Goal: Task Accomplishment & Management: Manage account settings

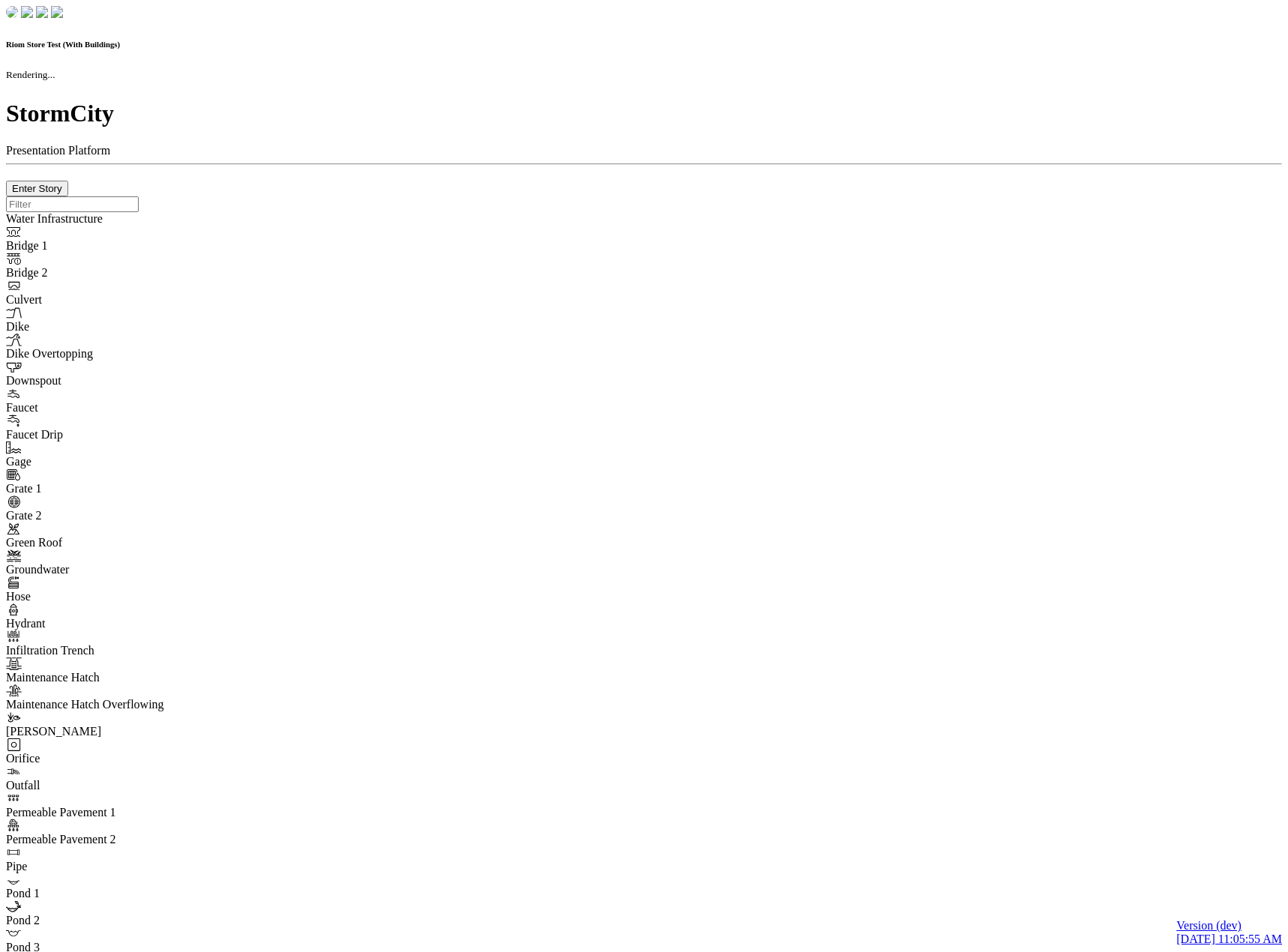
checkbox input "true"
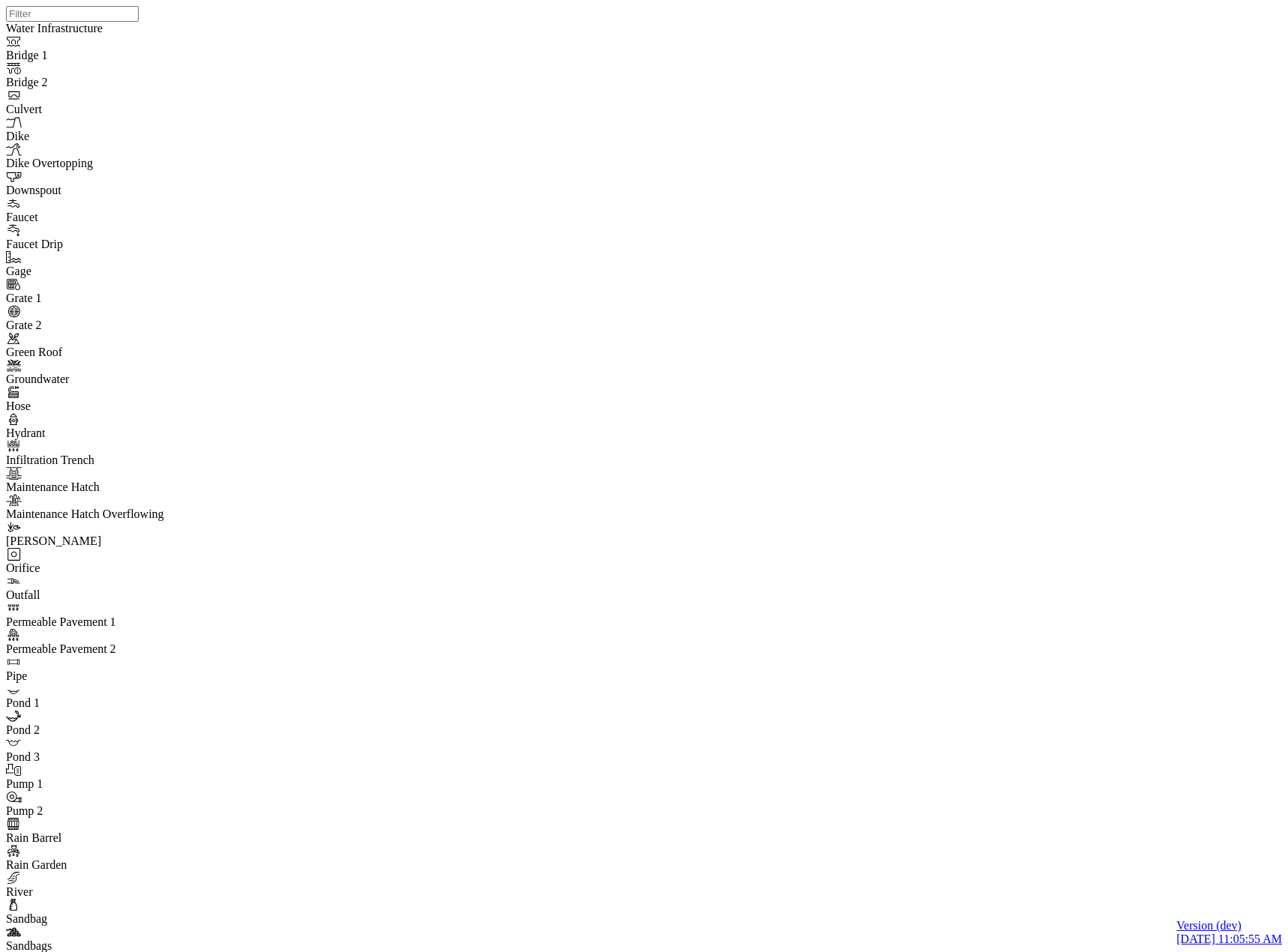
click at [1198, 640] on div at bounding box center [650, 457] width 1288 height 914
drag, startPoint x: 1001, startPoint y: 556, endPoint x: 973, endPoint y: 558, distance: 28.1
click at [973, 558] on div at bounding box center [650, 457] width 1288 height 914
click at [881, 515] on div at bounding box center [650, 457] width 1288 height 914
drag, startPoint x: 942, startPoint y: 573, endPoint x: 911, endPoint y: 421, distance: 155.1
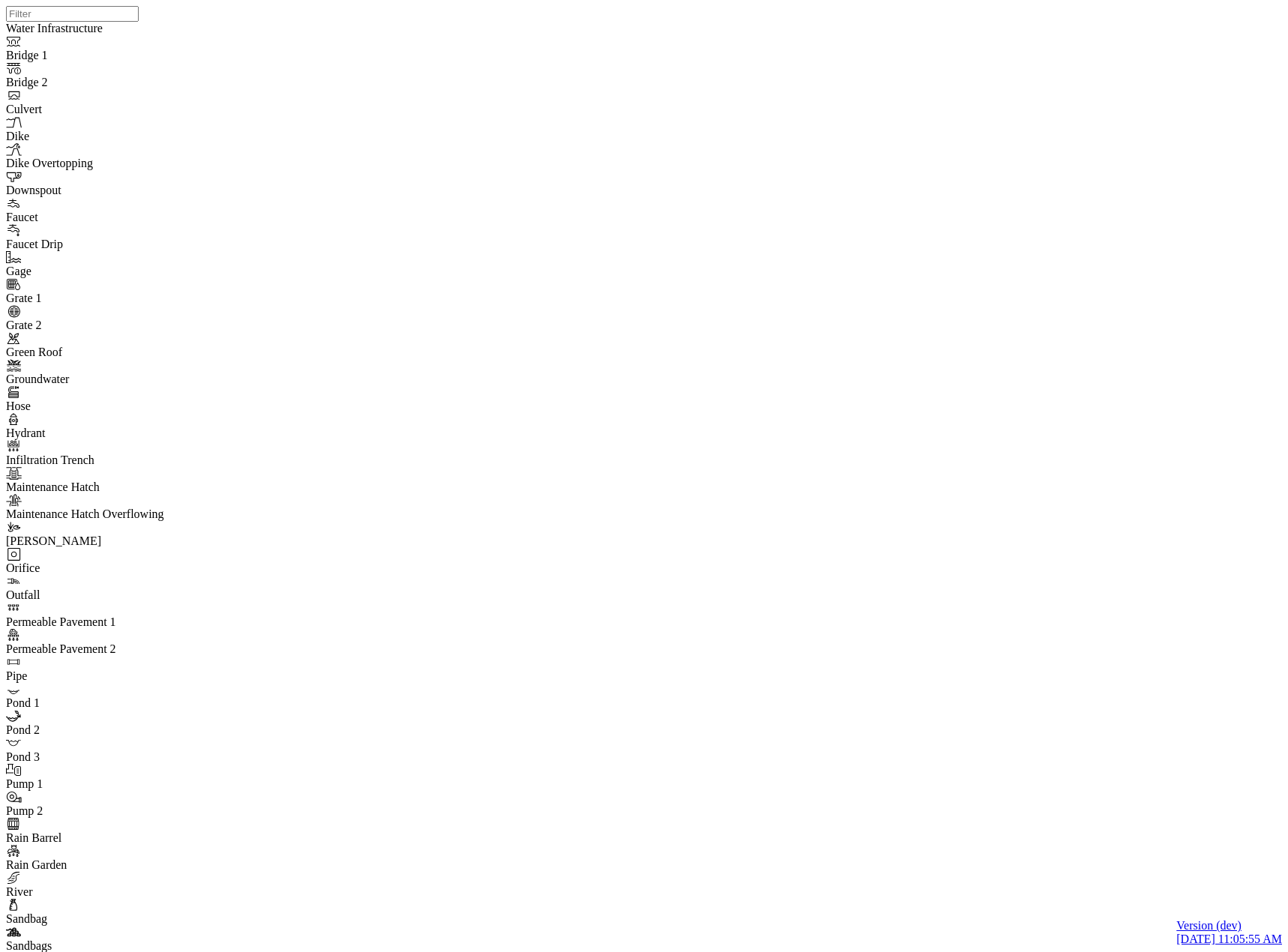
click at [864, 533] on div at bounding box center [650, 457] width 1288 height 914
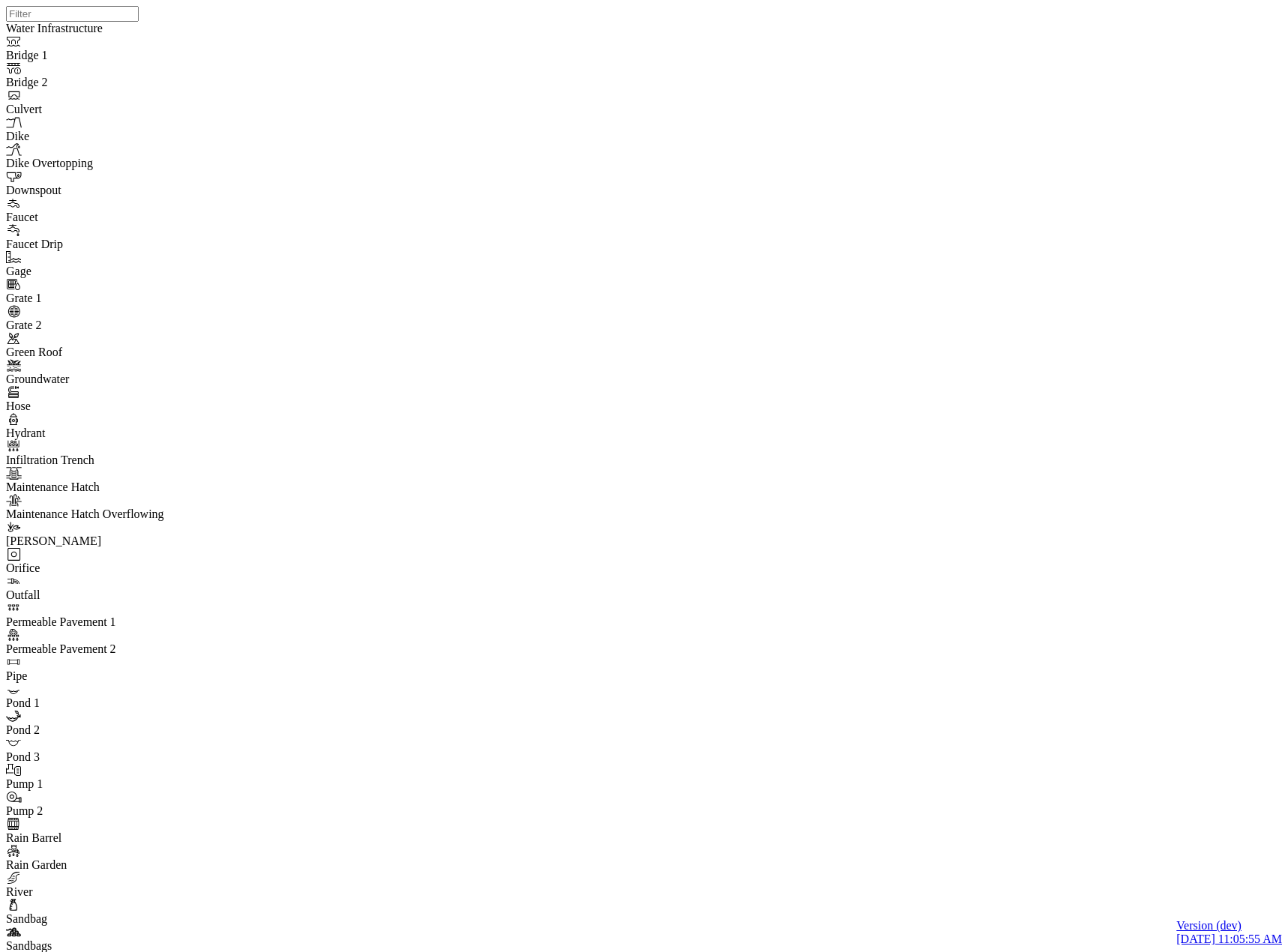
type input "Newly created task"
drag, startPoint x: 754, startPoint y: 295, endPoint x: 711, endPoint y: 334, distance: 58.1
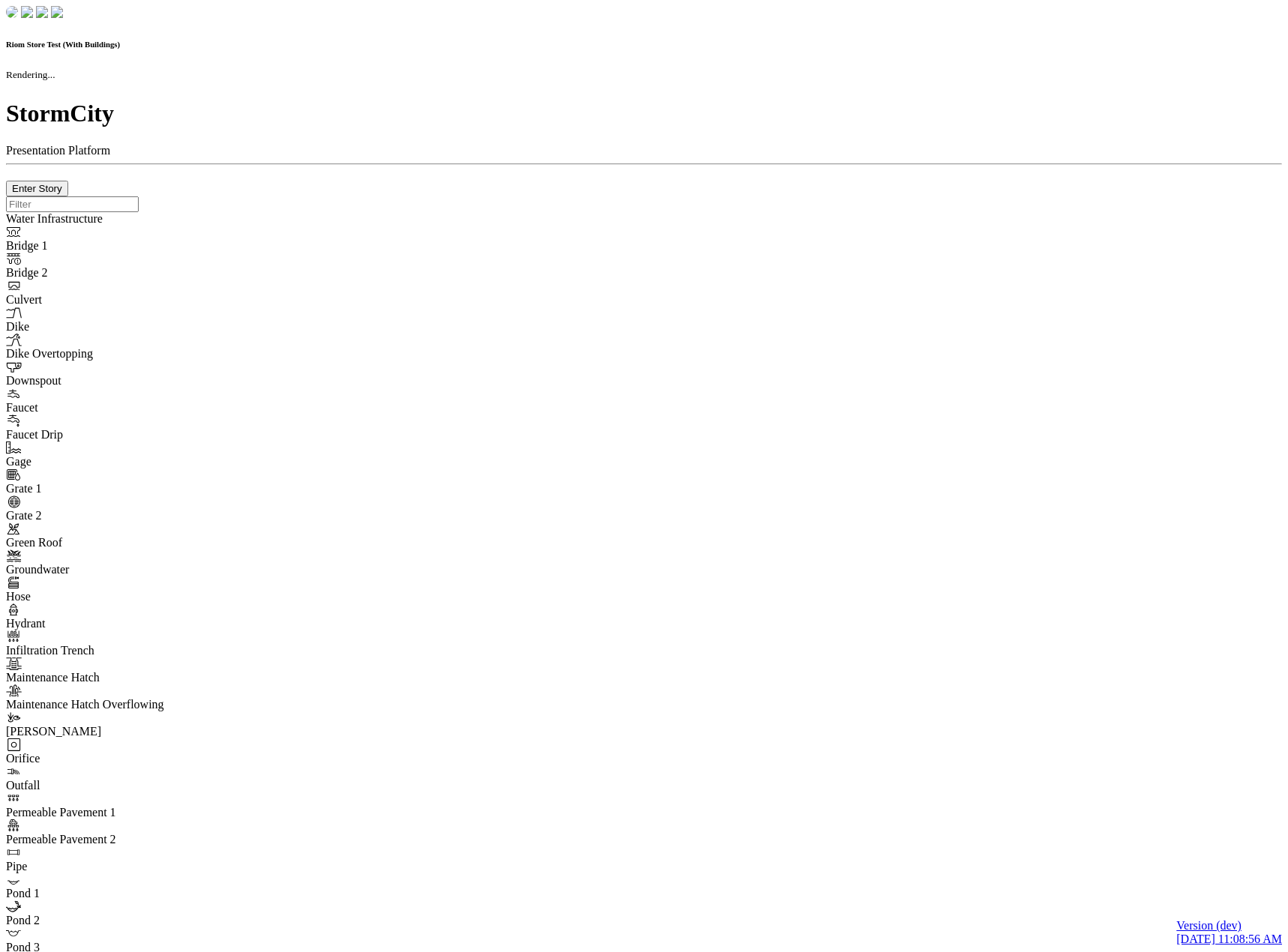
checkbox input "true"
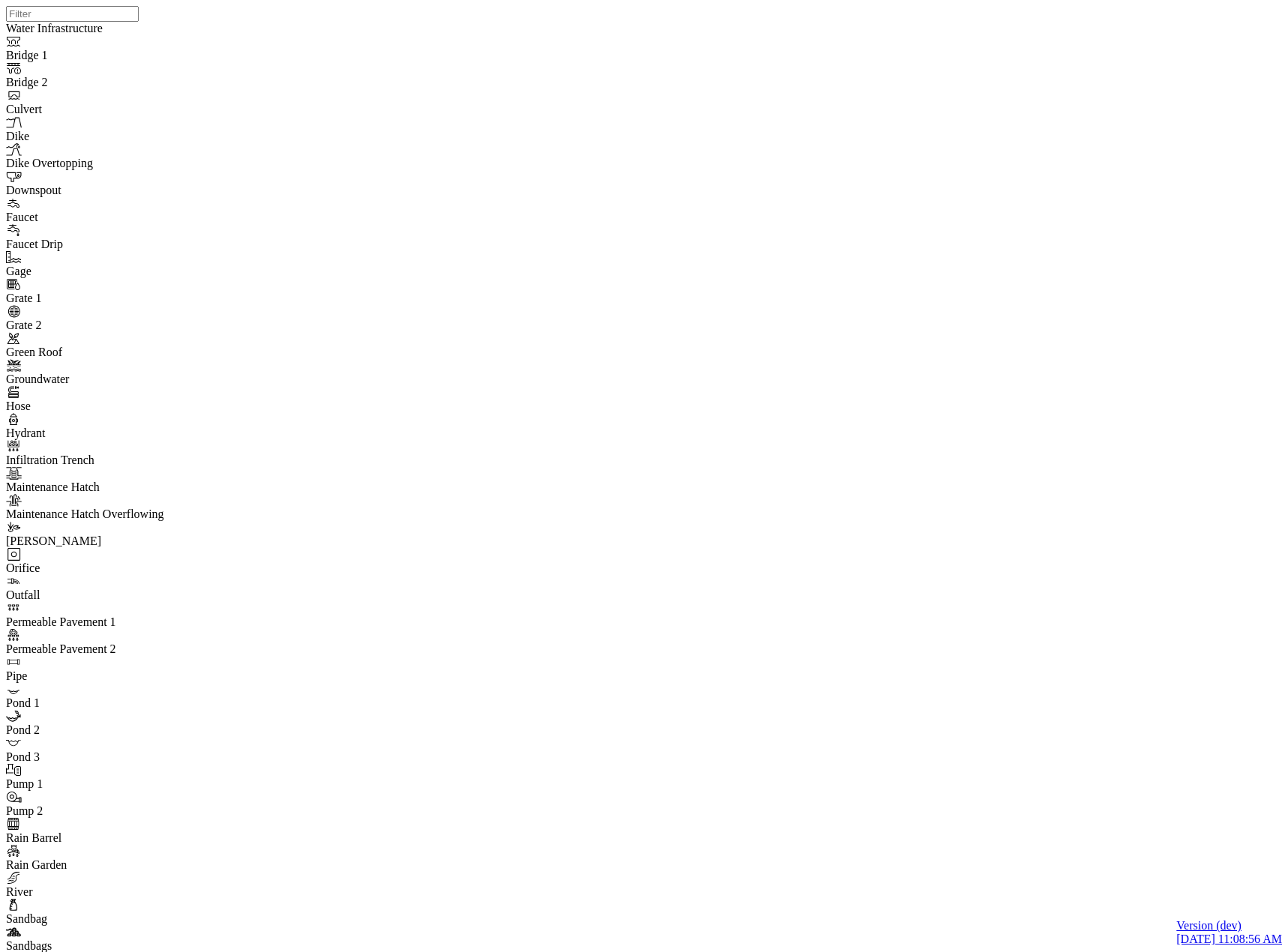
click at [274, 233] on div at bounding box center [650, 457] width 1288 height 914
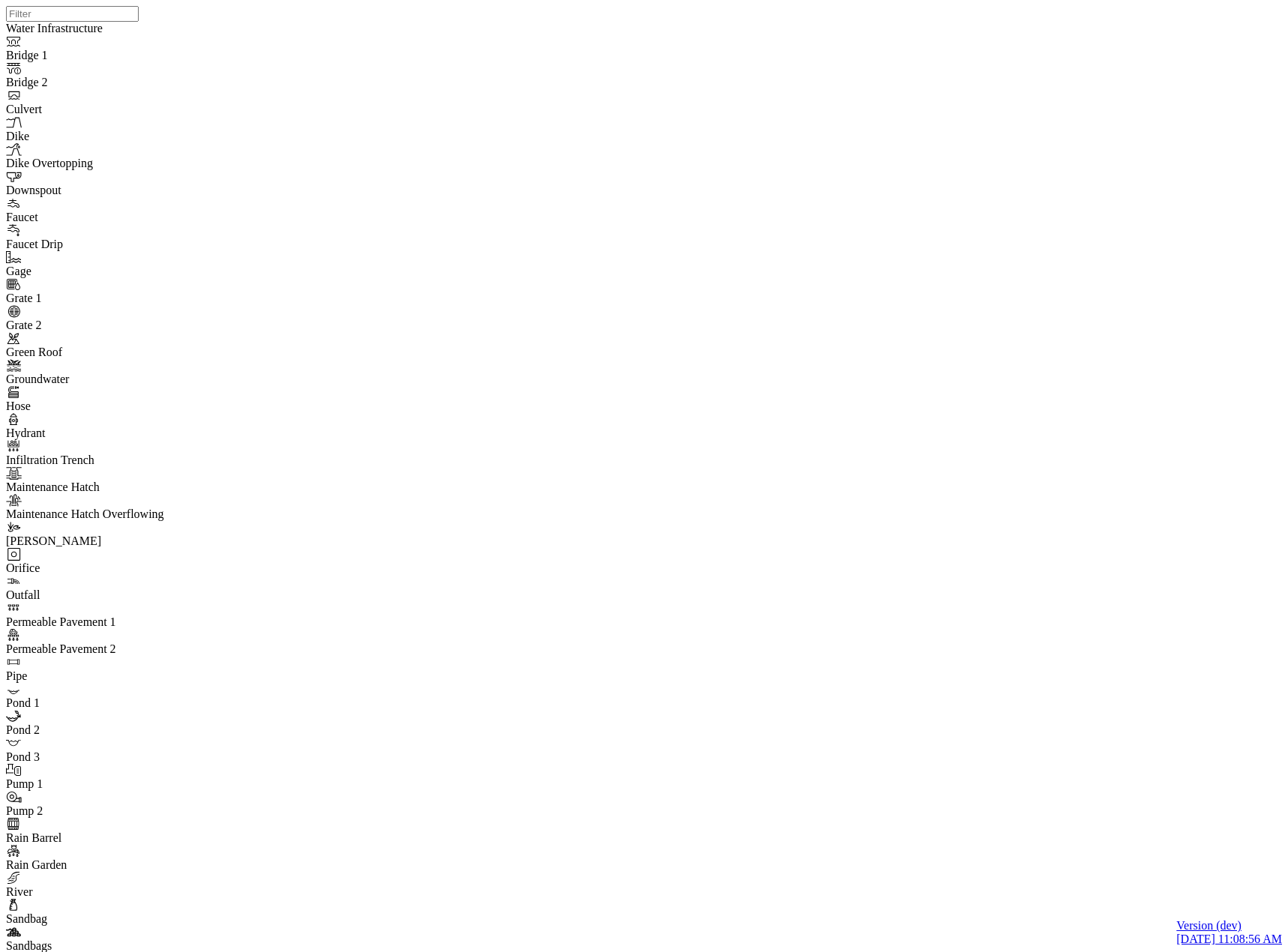
drag, startPoint x: 225, startPoint y: 90, endPoint x: 234, endPoint y: 98, distance: 12.0
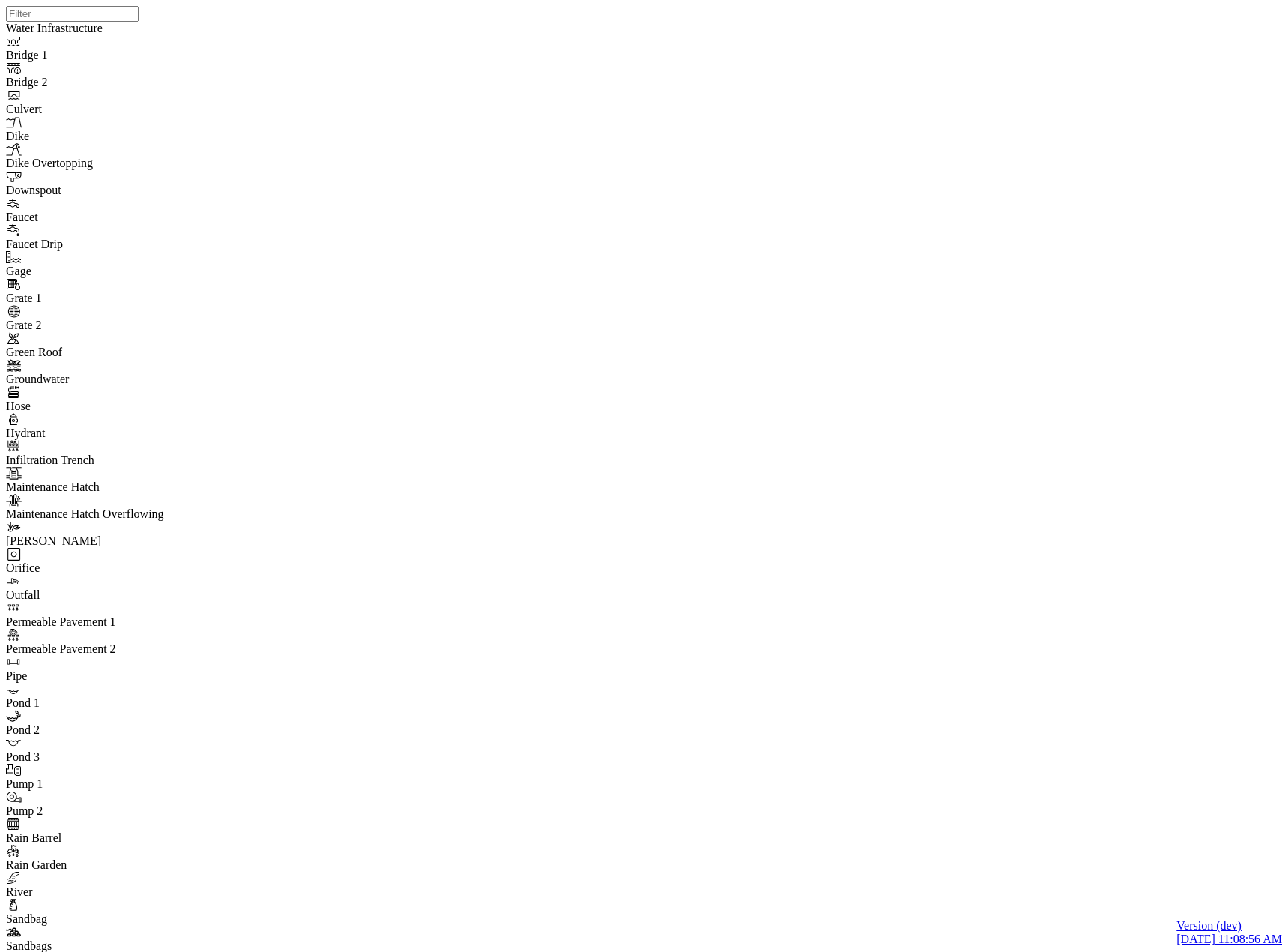
click at [720, 572] on div "JC JC JC JC JC JC JC" at bounding box center [650, 457] width 1288 height 914
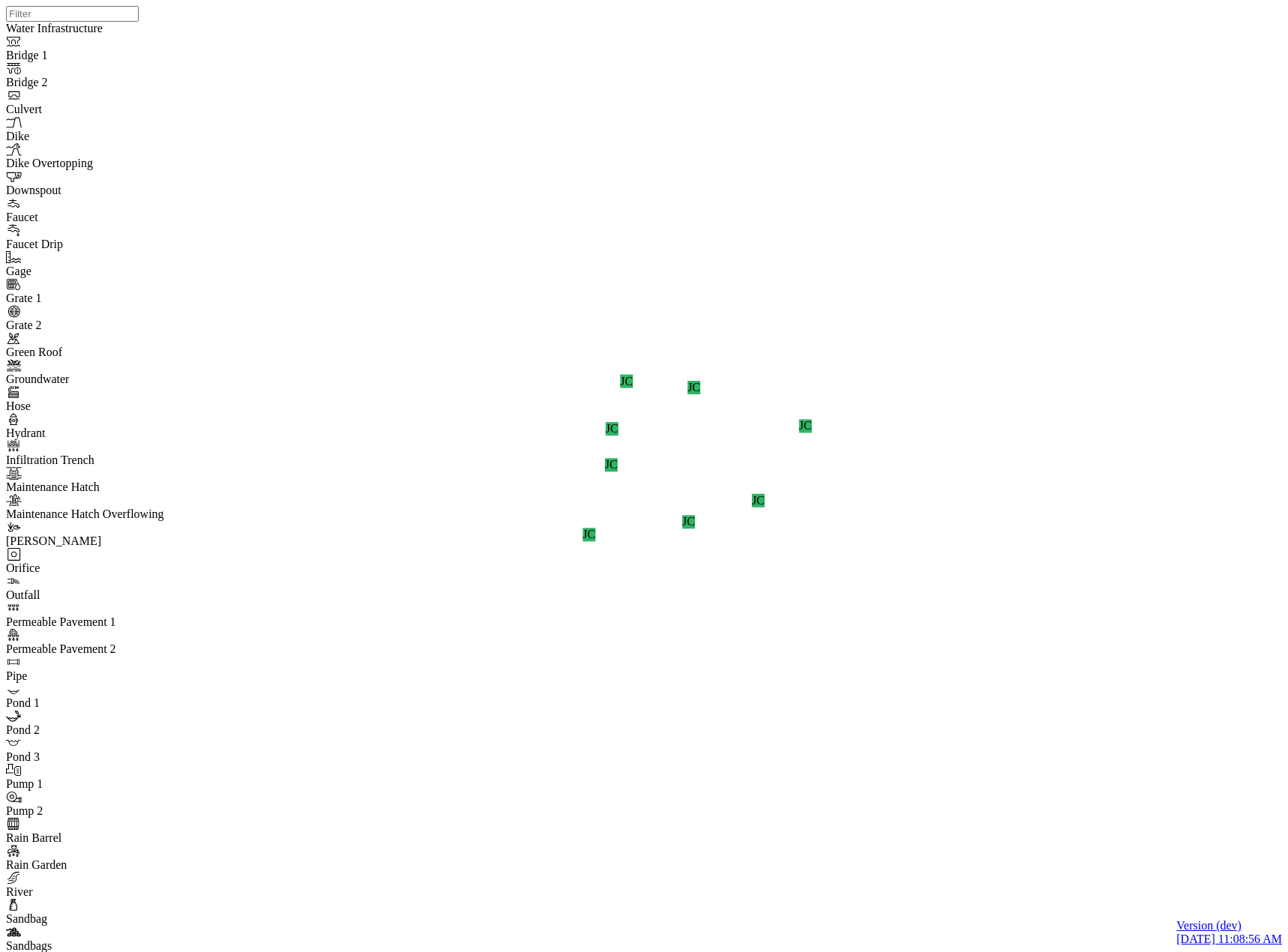
click at [440, 573] on div "JC" at bounding box center [432, 566] width 12 height 13
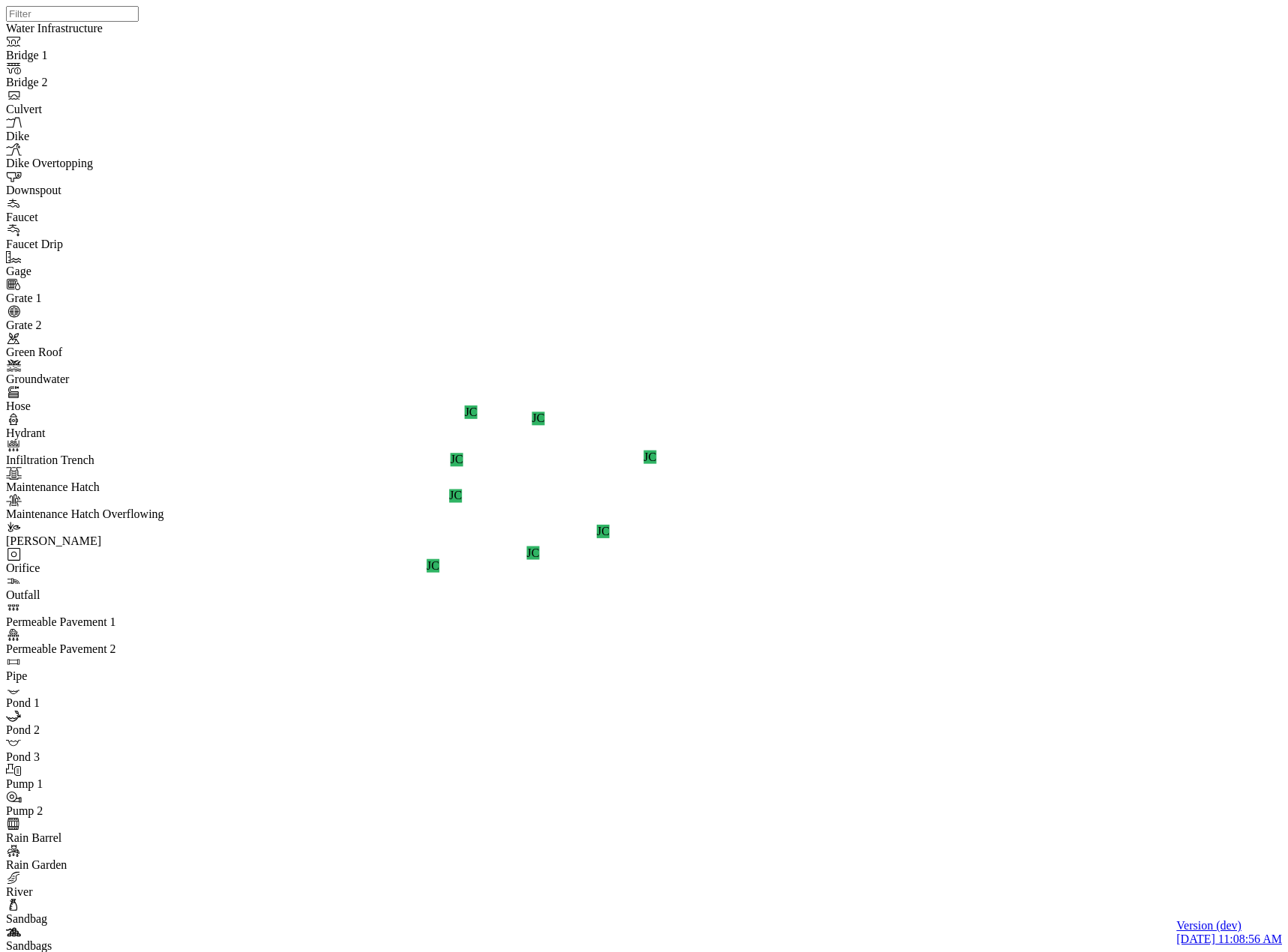
click at [440, 573] on div "JC" at bounding box center [432, 566] width 12 height 13
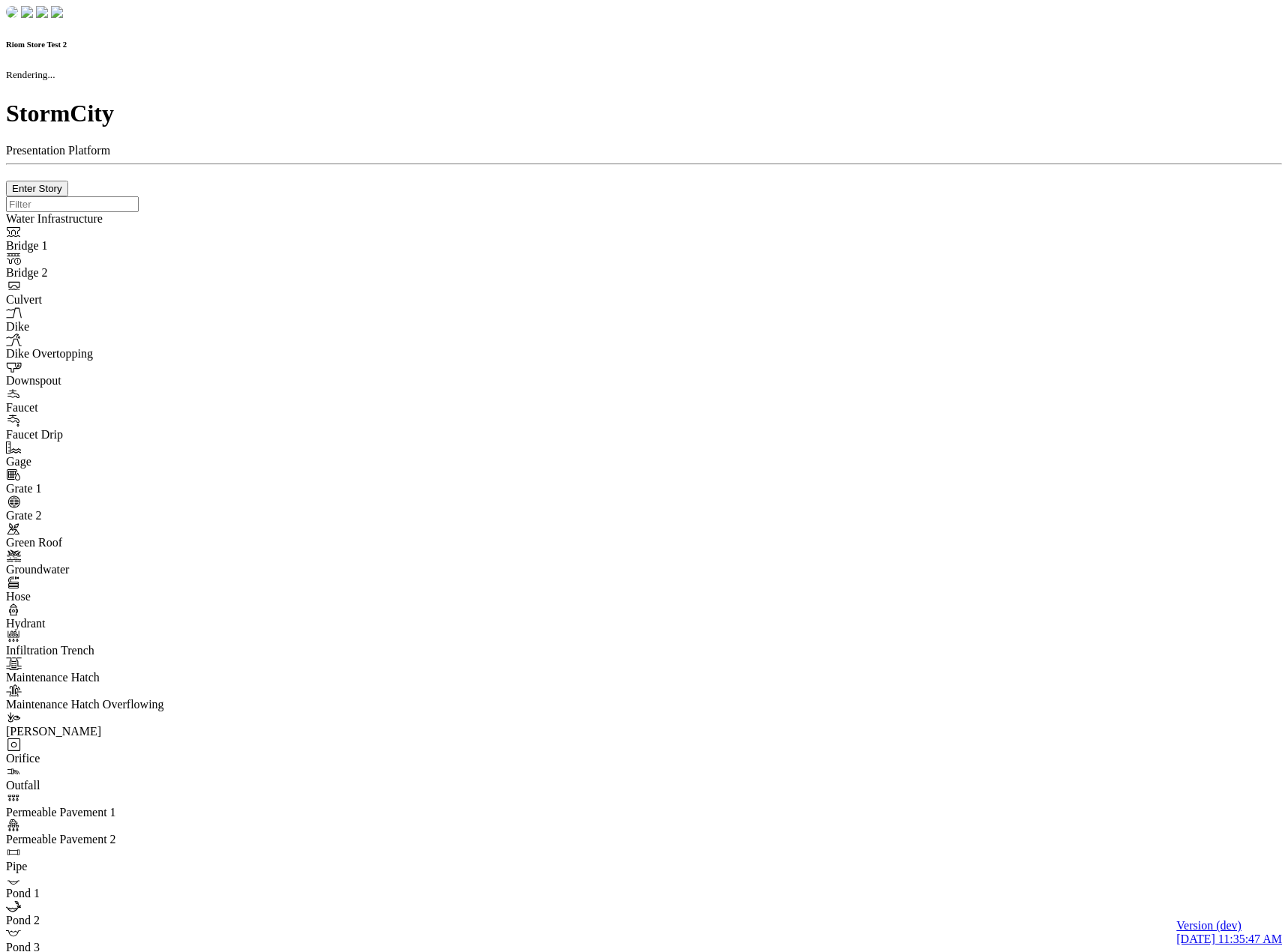
checkbox input "true"
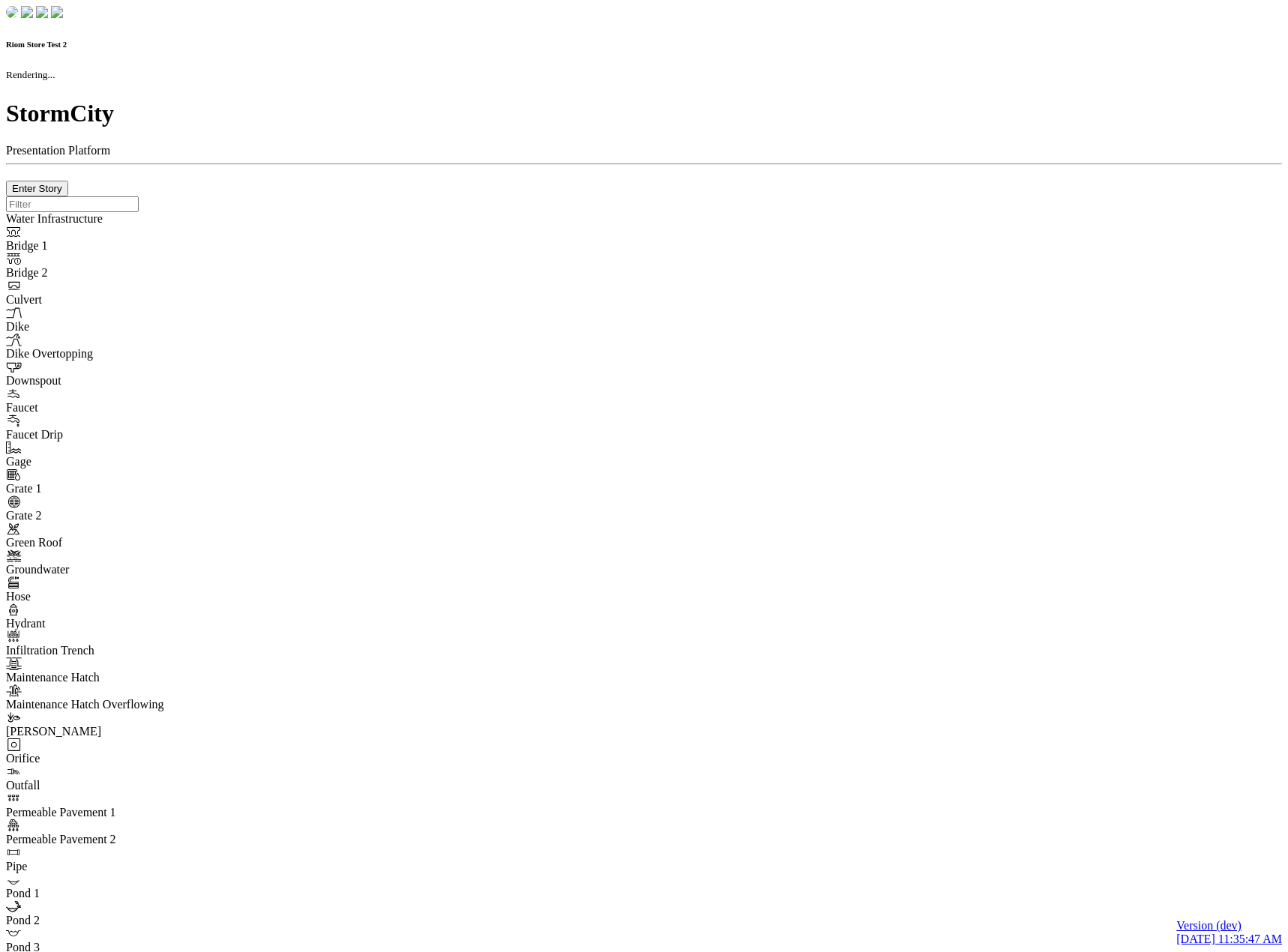
type input "0m"
type textarea "Depth = 0"
checkbox input "true"
select select "CIRCLE"
type input "7"
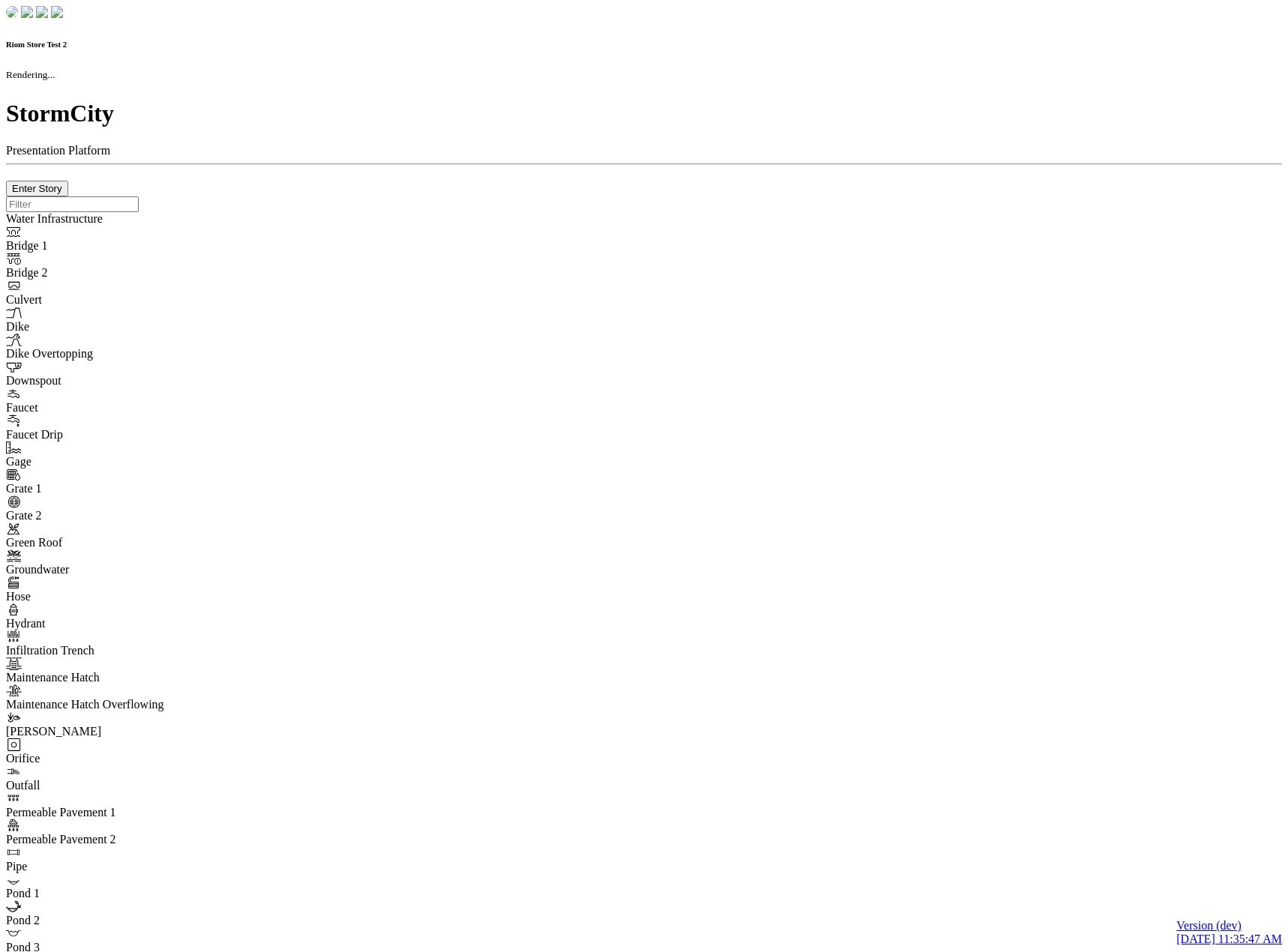
checkbox input "true"
type input "0"
type textarea "<i class="far fa-building"></i>"
select select "None"
type input "7"
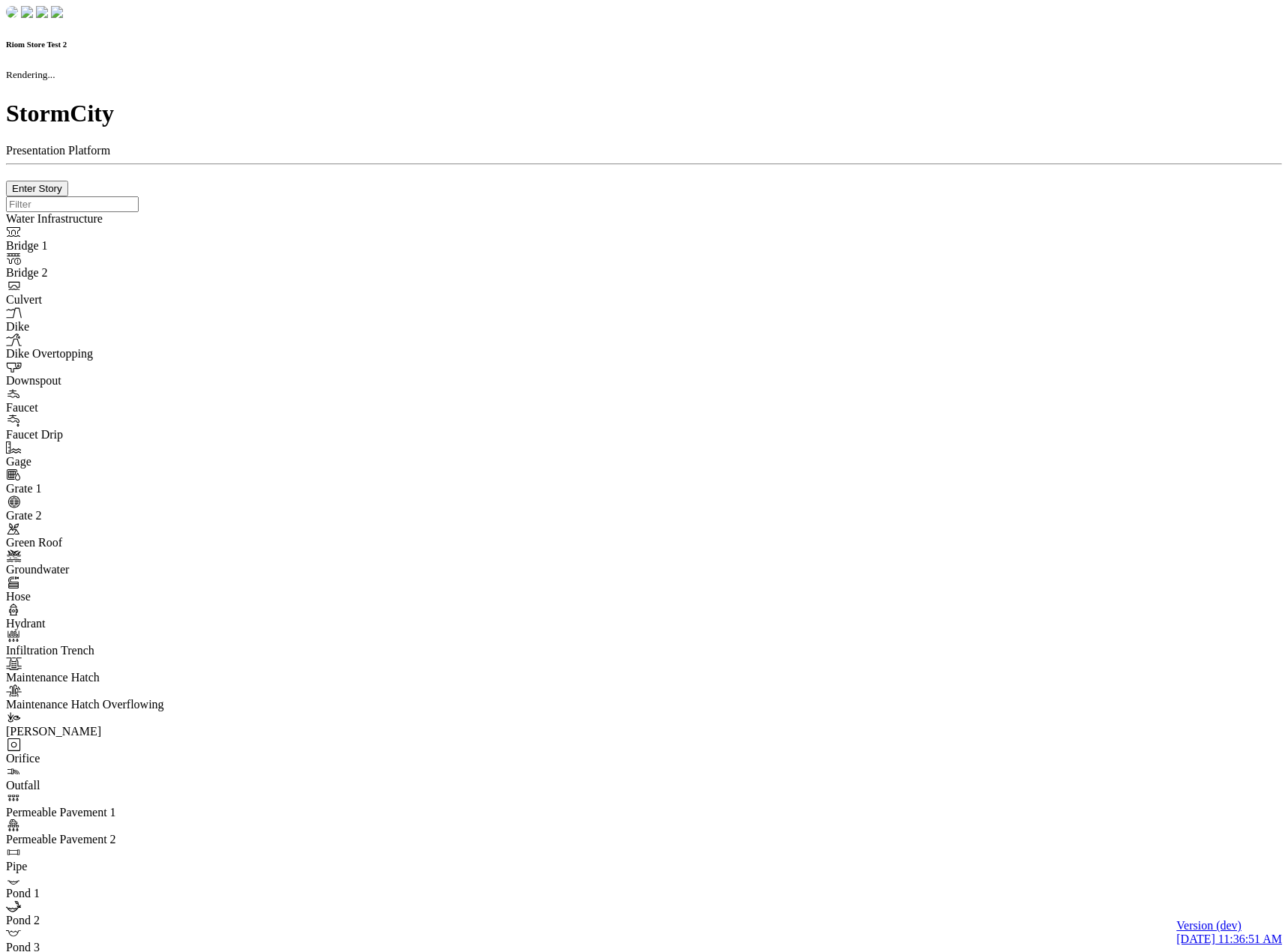
checkbox input "true"
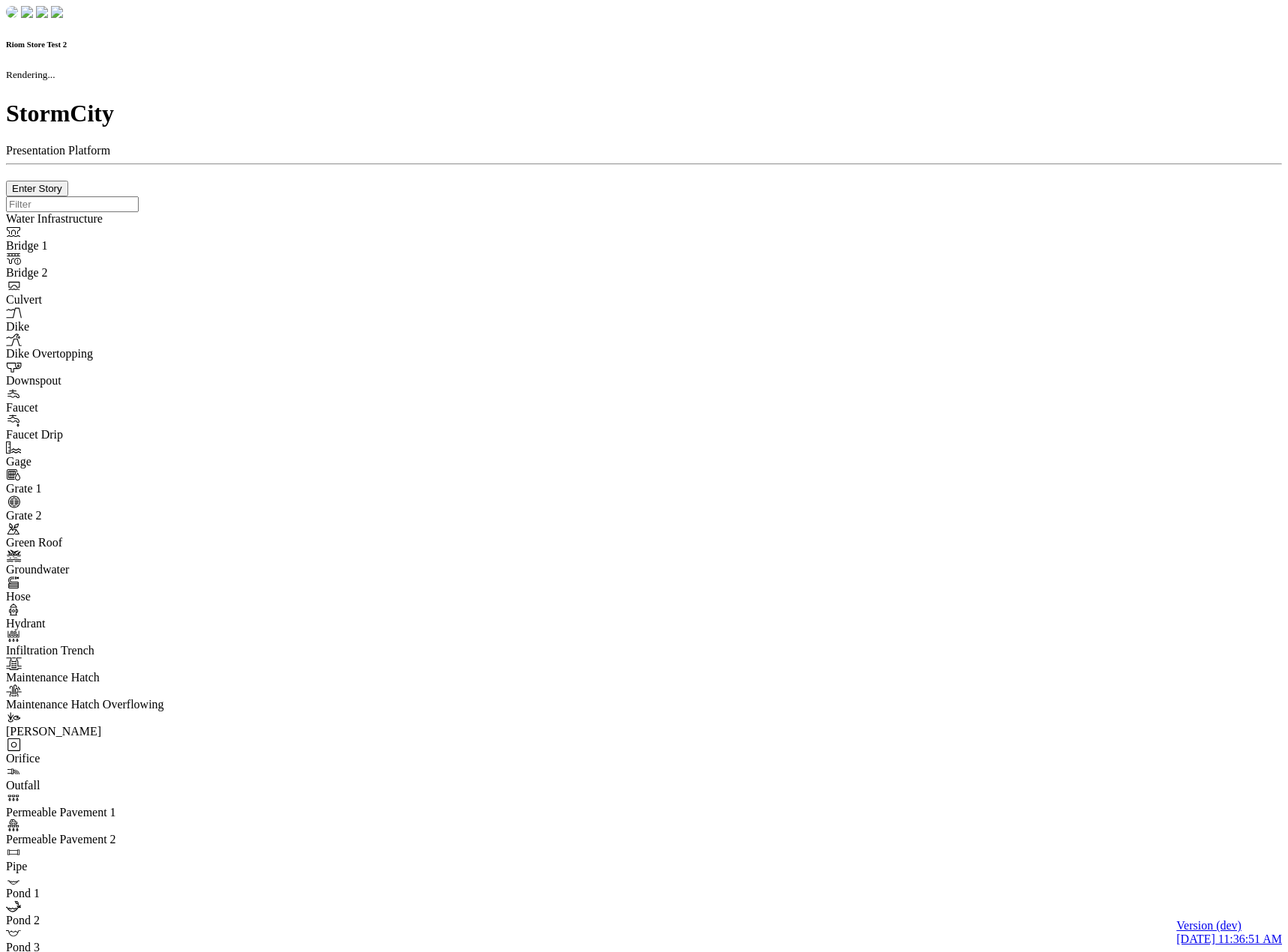
type input "0m"
type textarea "Depth = 0"
checkbox input "true"
select select "CIRCLE"
type input "7"
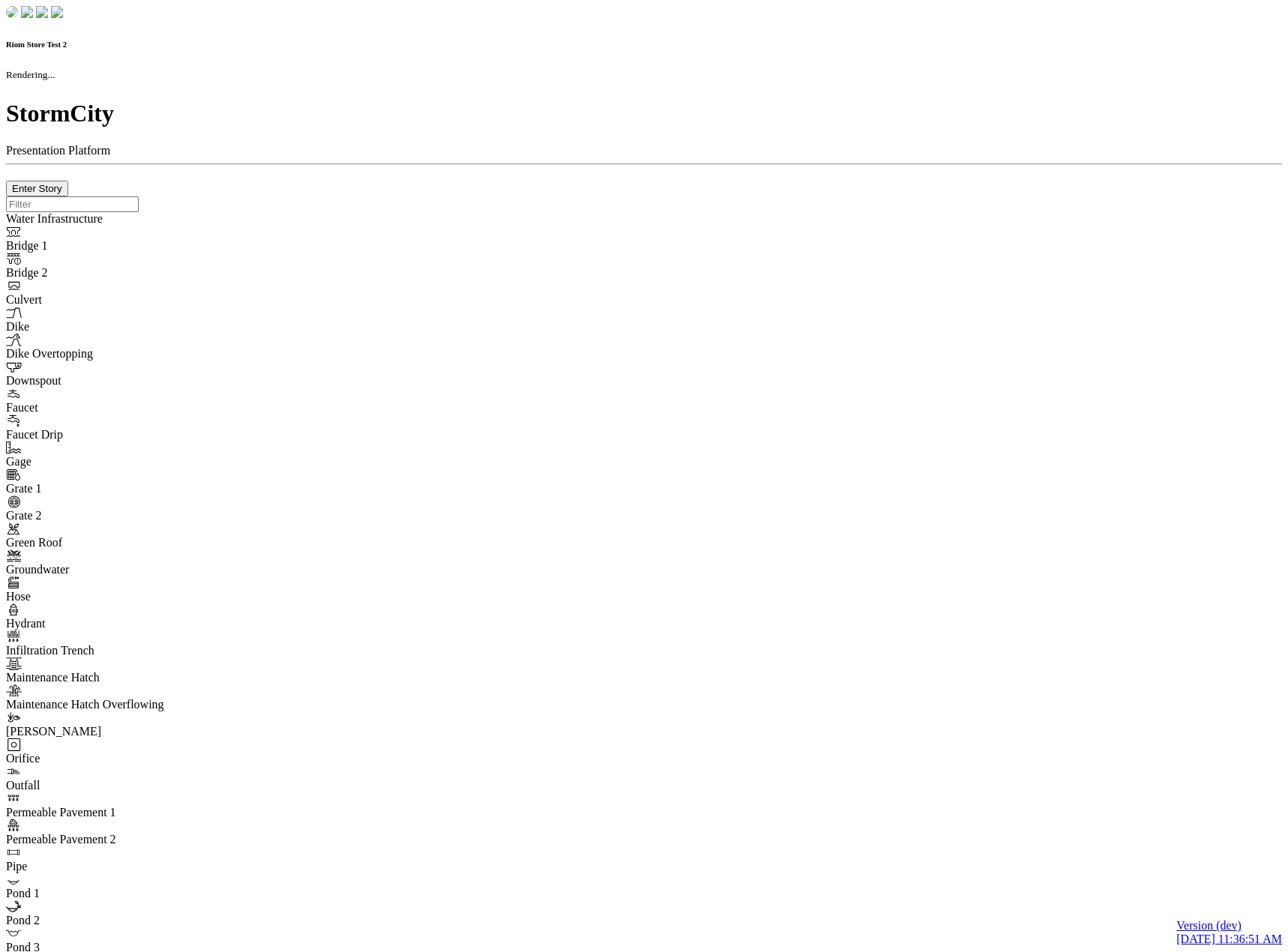
checkbox input "true"
type input "0"
select select "None"
type textarea "<i class="far fa-building"></i>"
type input "7"
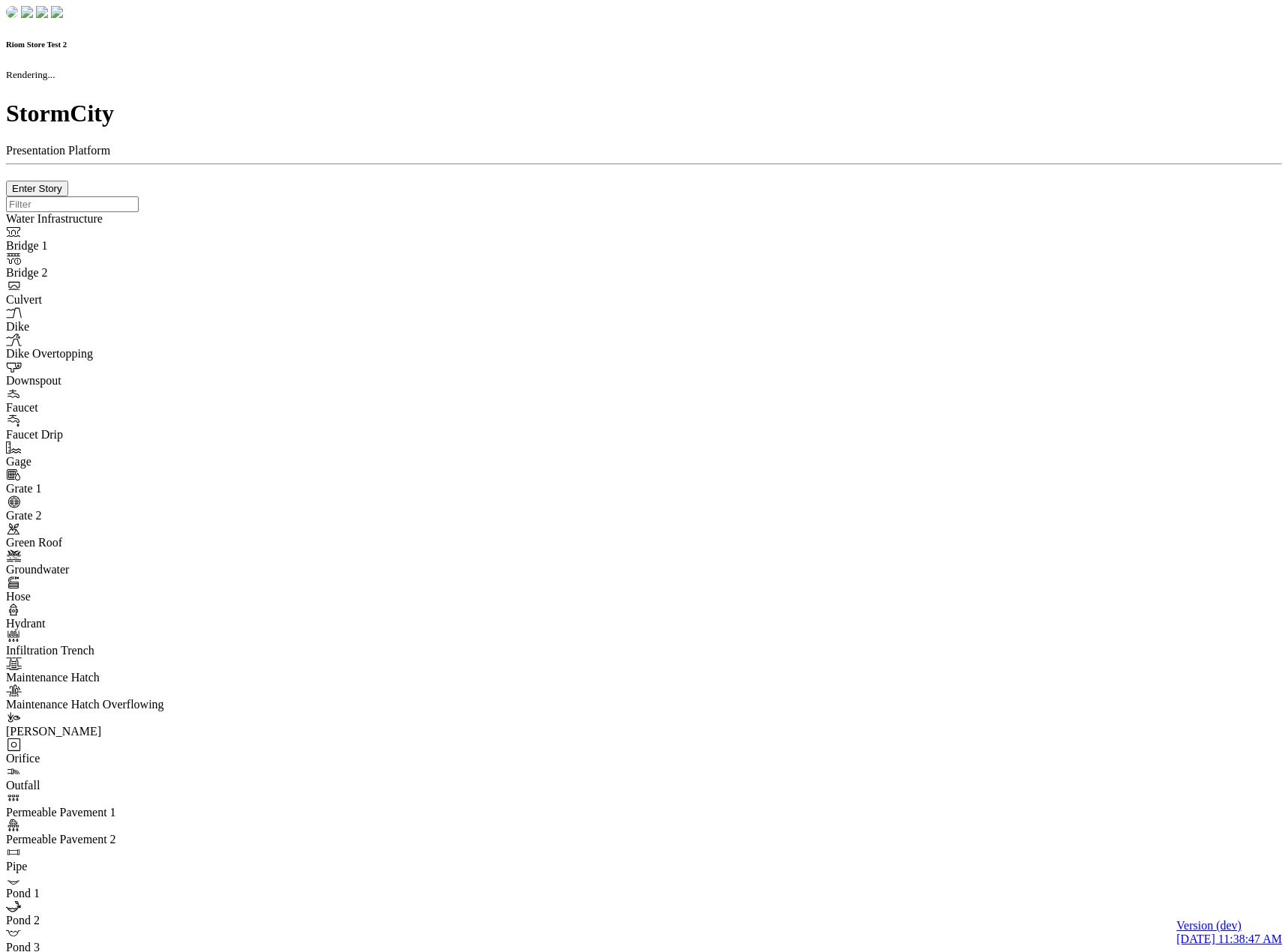
checkbox input "true"
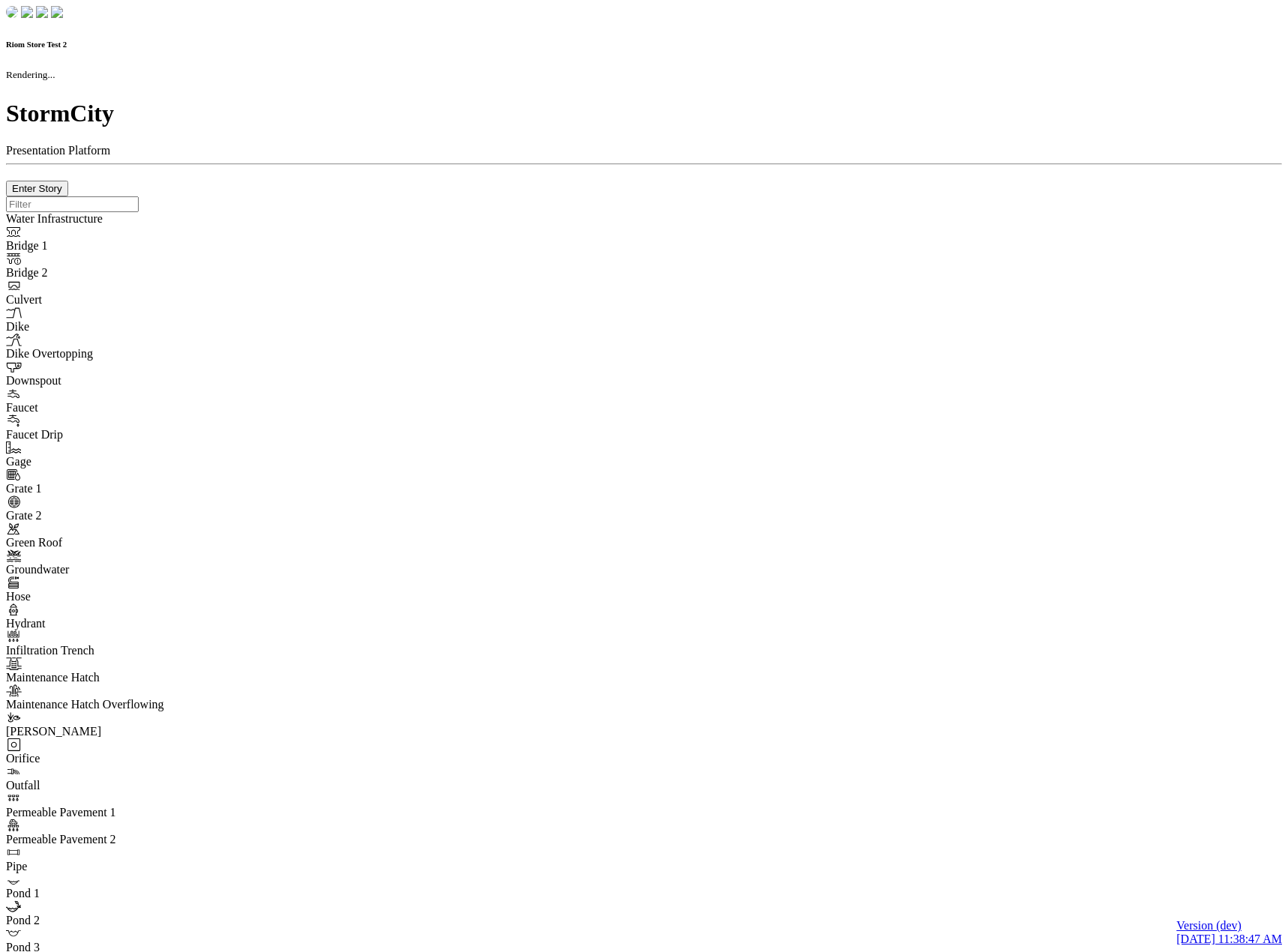
type input "0m"
type textarea "Depth = 0"
checkbox input "true"
select select "CIRCLE"
type input "7"
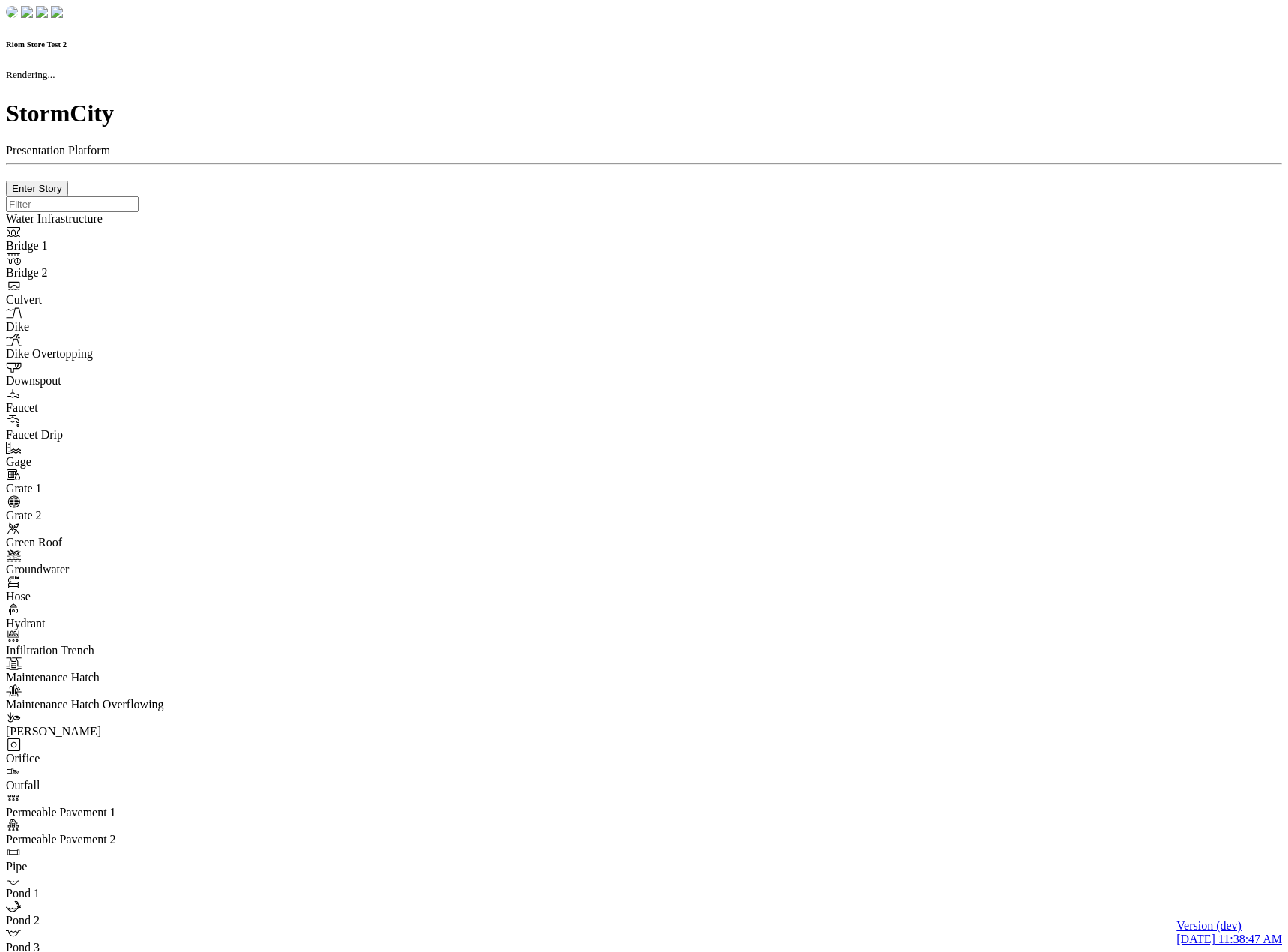
checkbox input "true"
type input "0"
type textarea "<i class="far fa-building"></i>"
select select "None"
type input "7"
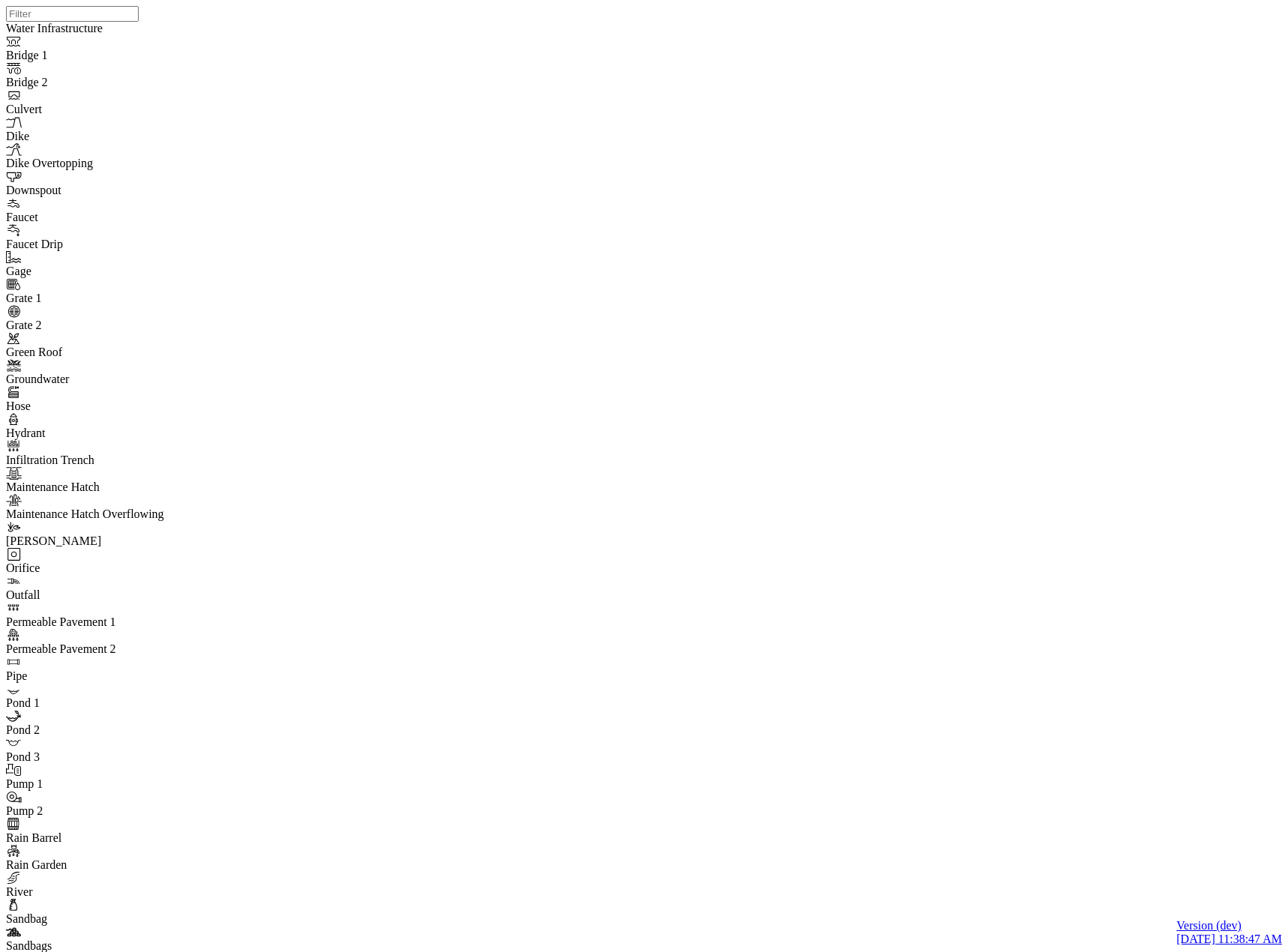
drag, startPoint x: 487, startPoint y: 176, endPoint x: 400, endPoint y: 218, distance: 96.6
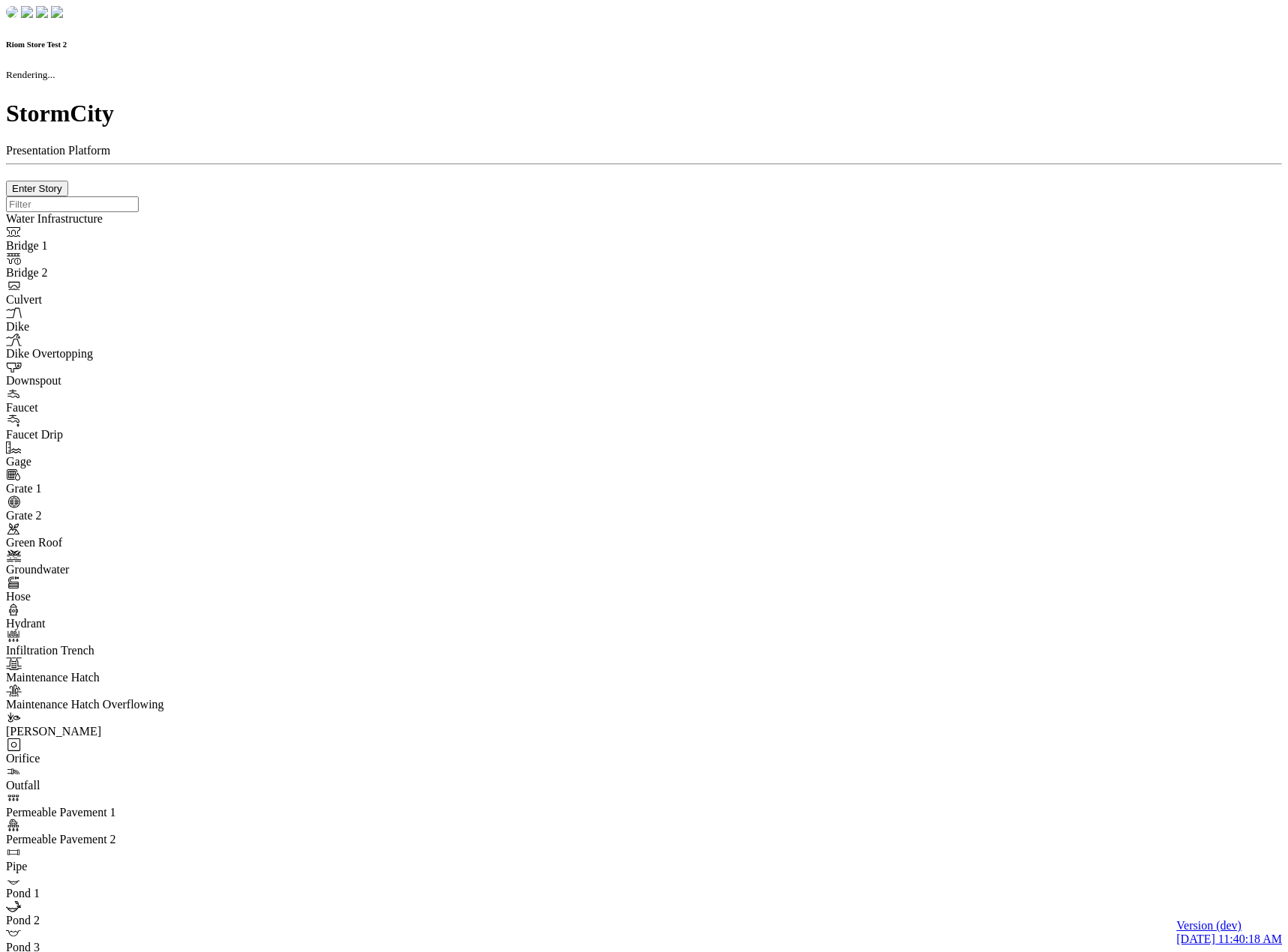
checkbox input "true"
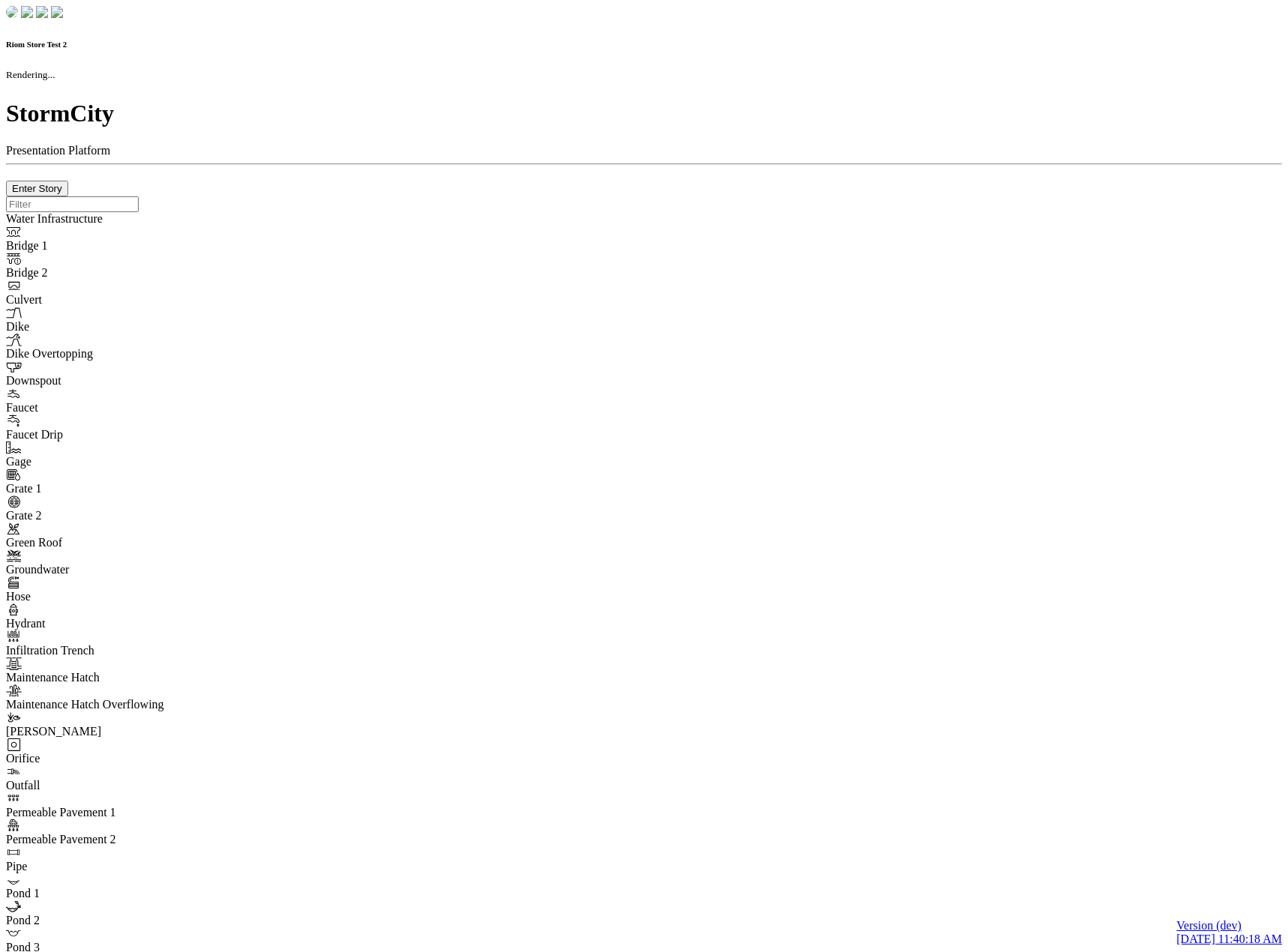
type input "0m"
type textarea "Depth = 0"
checkbox input "true"
select select "CIRCLE"
type input "7"
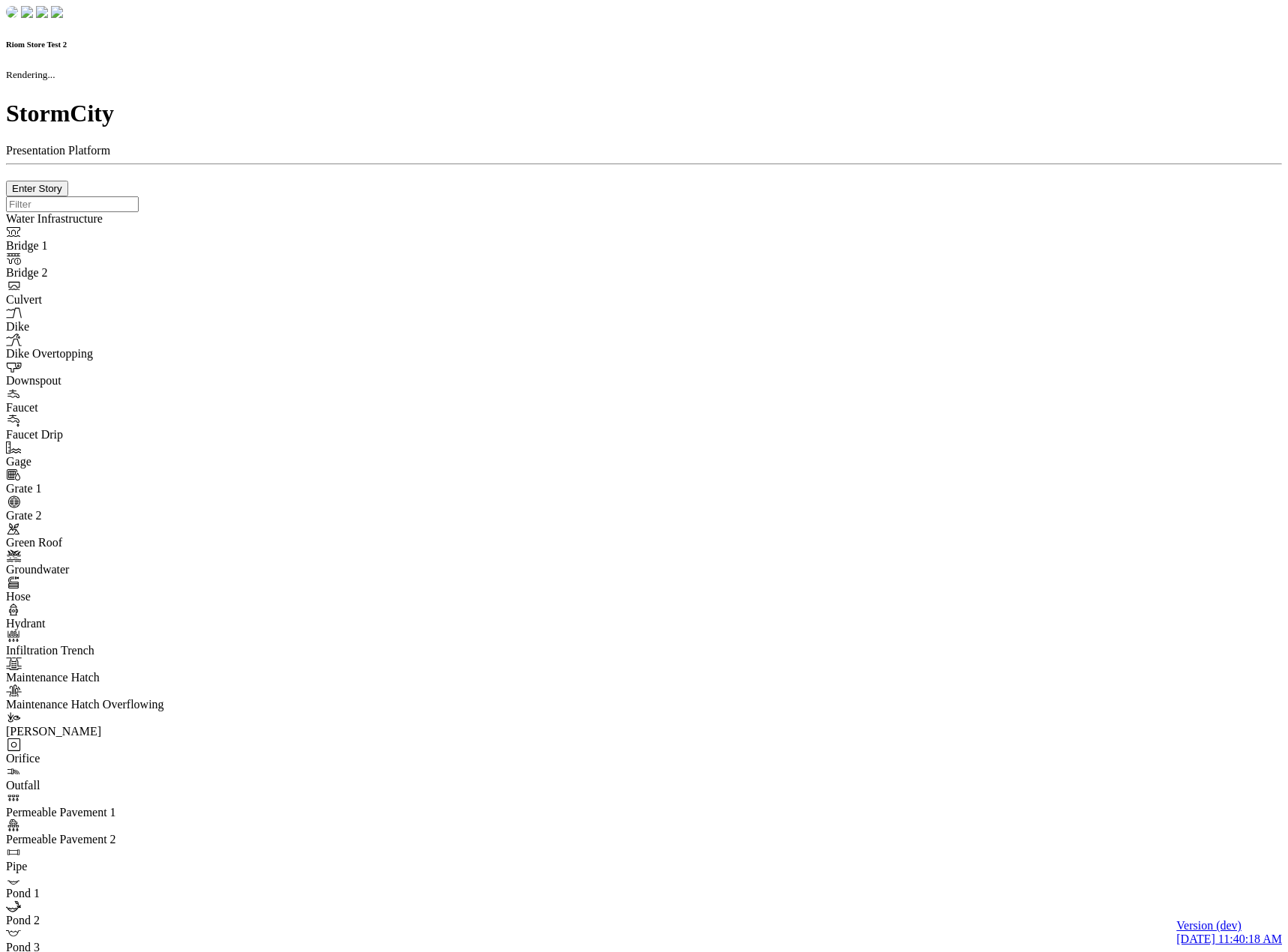
checkbox input "true"
type input "0"
type textarea "<i class="far fa-building"></i>"
select select "None"
type input "7"
